Goal: Information Seeking & Learning: Check status

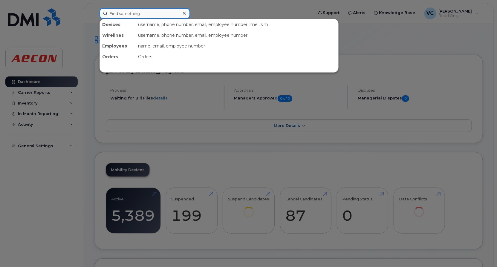
click at [135, 12] on input at bounding box center [145, 13] width 91 height 11
paste input "[PERSON_NAME]"
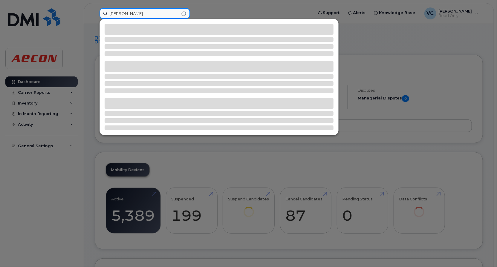
type input "[PERSON_NAME]"
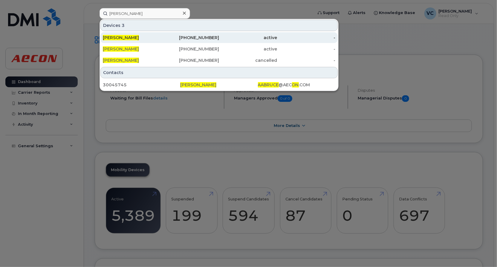
click at [139, 35] on div "[PERSON_NAME]" at bounding box center [132, 38] width 58 height 6
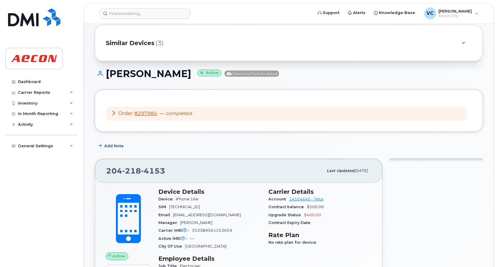
scroll to position [3, 0]
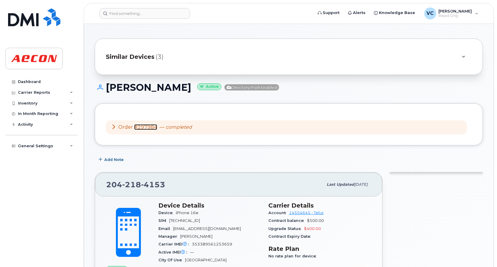
click at [155, 129] on link "#297984" at bounding box center [145, 127] width 23 height 6
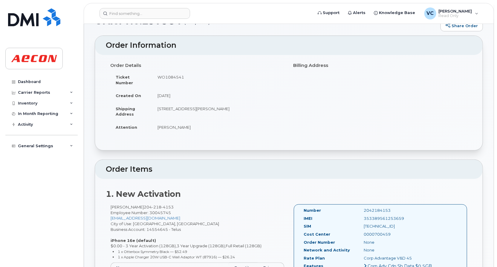
scroll to position [30, 0]
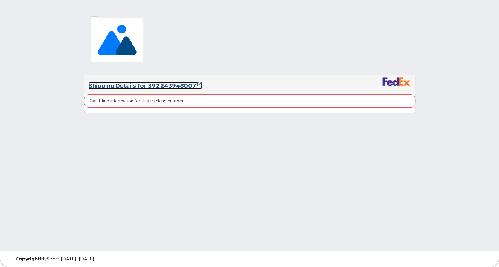
click at [178, 84] on link "Shipping Details for 392243948007" at bounding box center [144, 85] width 113 height 7
